Goal: Information Seeking & Learning: Check status

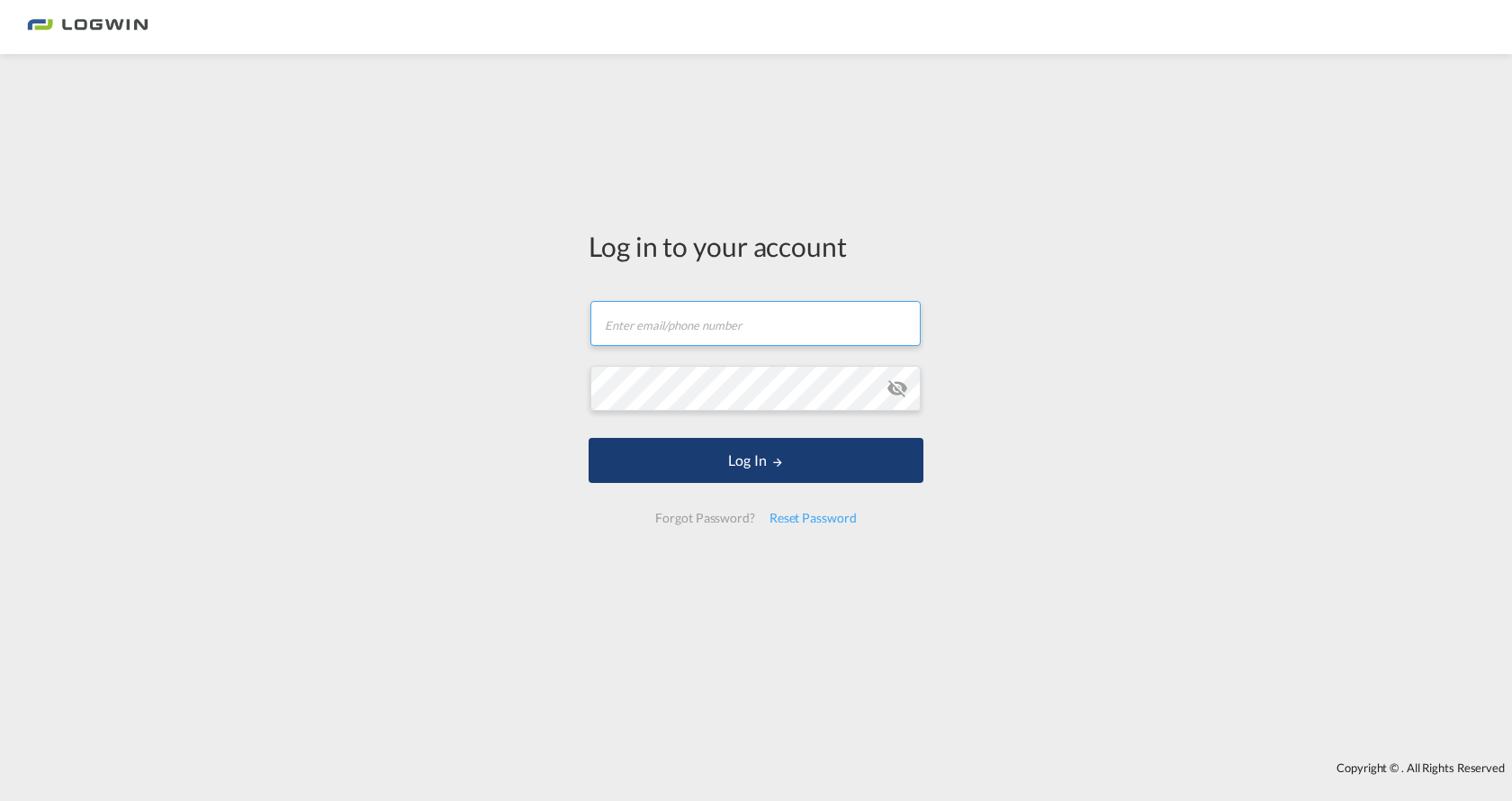
type input "[PERSON_NAME][EMAIL_ADDRESS][PERSON_NAME][DOMAIN_NAME]"
click at [636, 464] on button "Log In" at bounding box center [756, 460] width 335 height 45
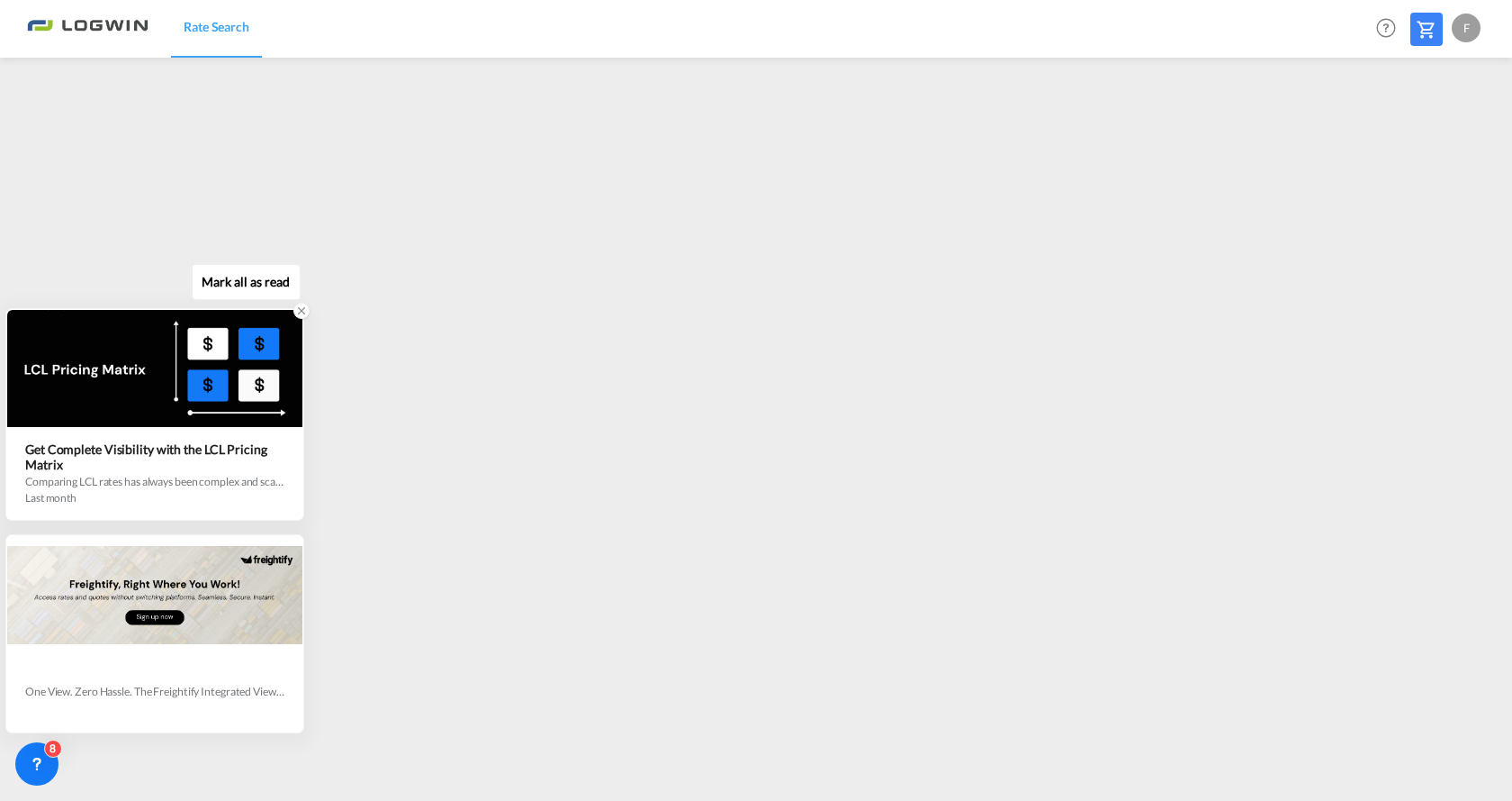
click at [299, 309] on icon at bounding box center [301, 311] width 7 height 7
